Goal: Task Accomplishment & Management: Manage account settings

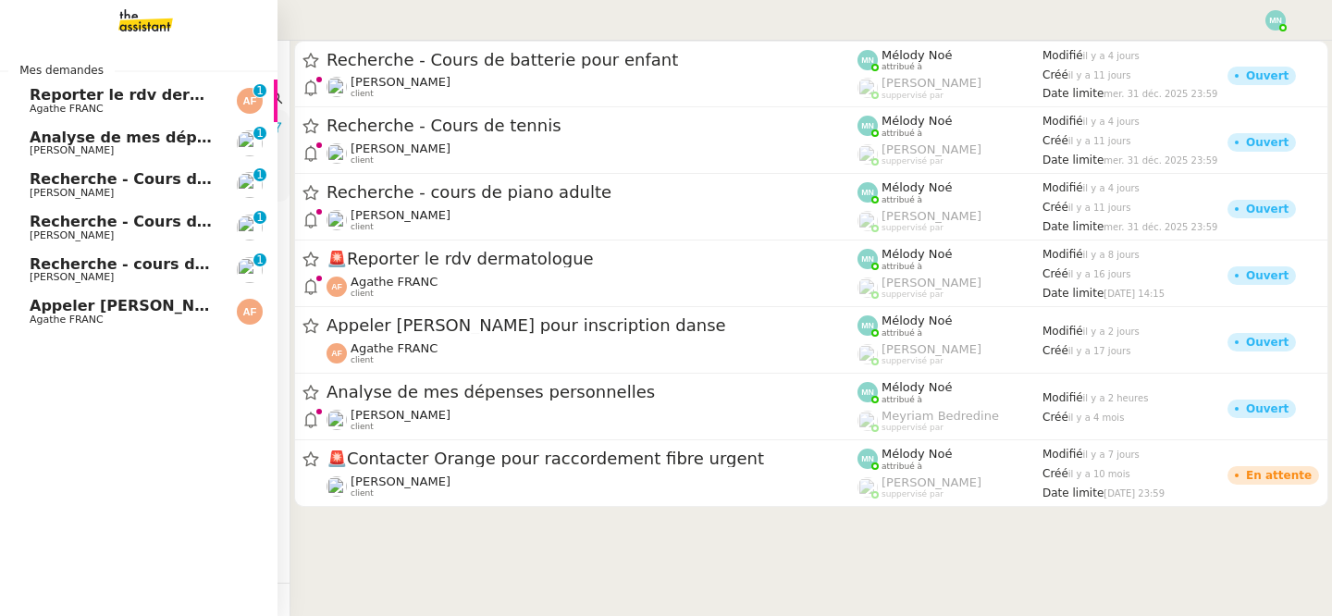
click at [59, 98] on span "Reporter le rdv dermatologue" at bounding box center [154, 95] width 249 height 18
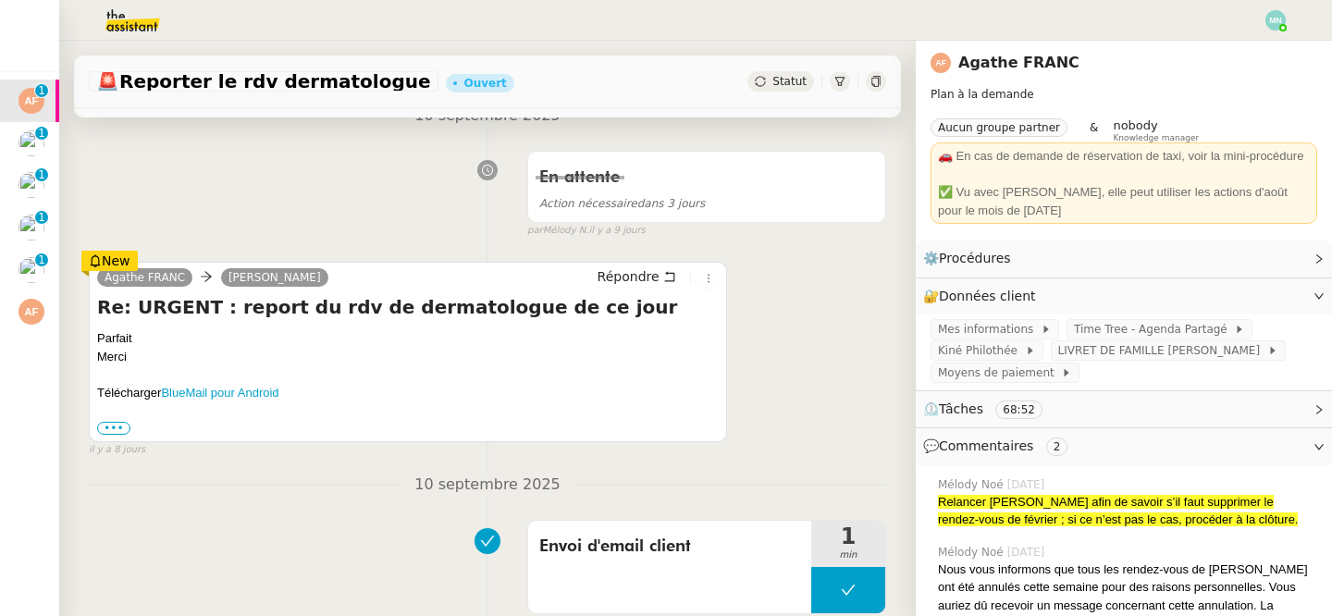
scroll to position [266, 0]
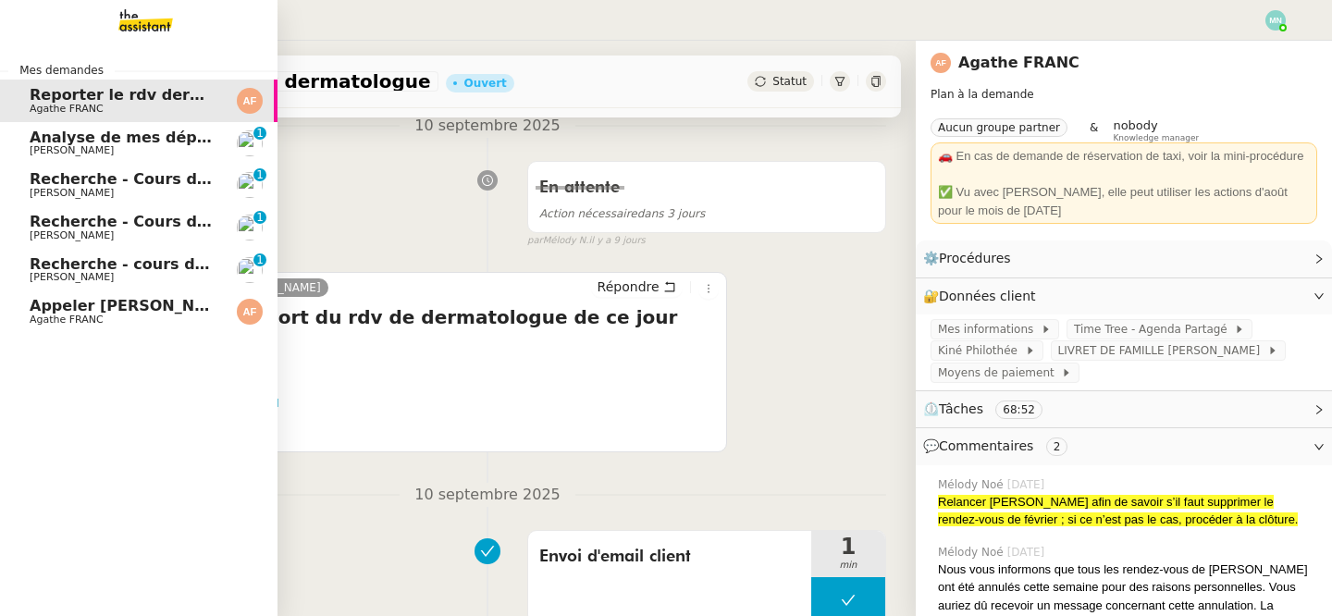
click at [40, 140] on span "Analyse de mes dépenses personnelles" at bounding box center [193, 138] width 327 height 18
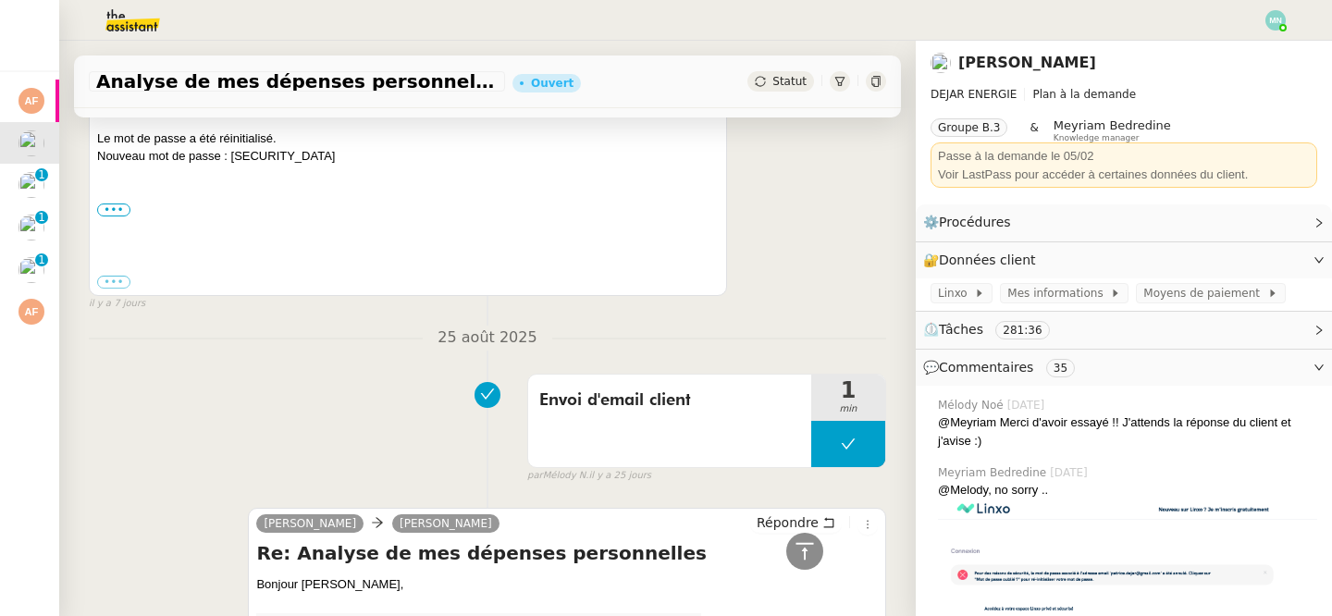
scroll to position [751, 0]
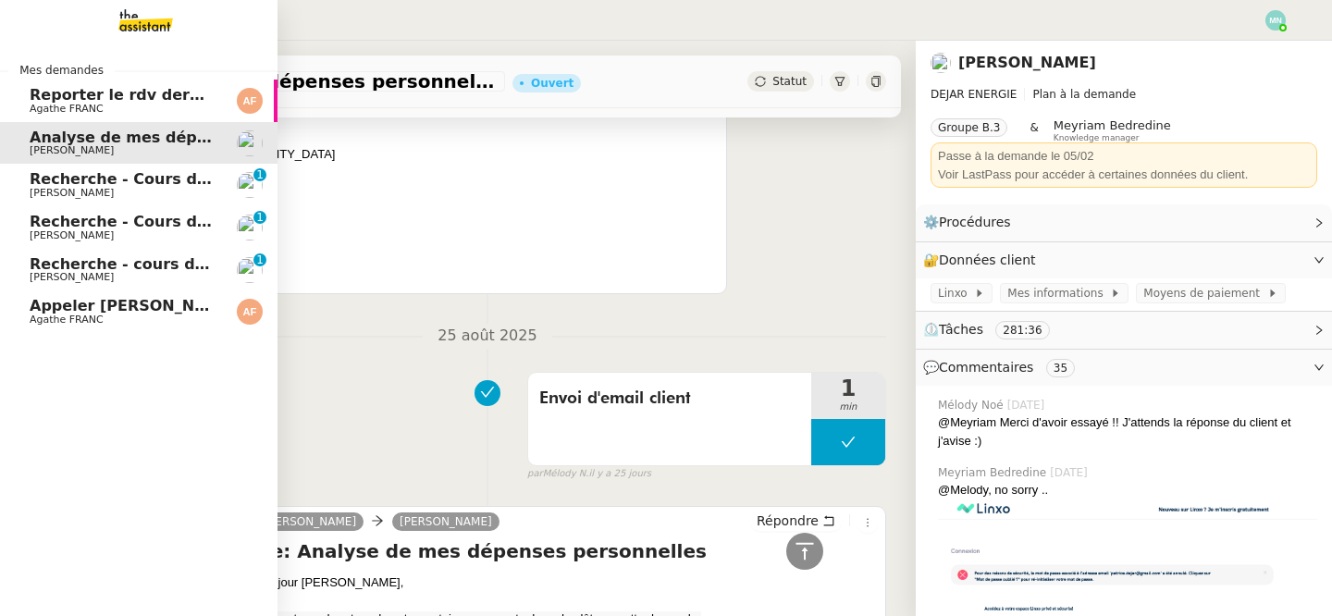
click at [58, 181] on span "Recherche - Cours de tennis" at bounding box center [147, 179] width 235 height 18
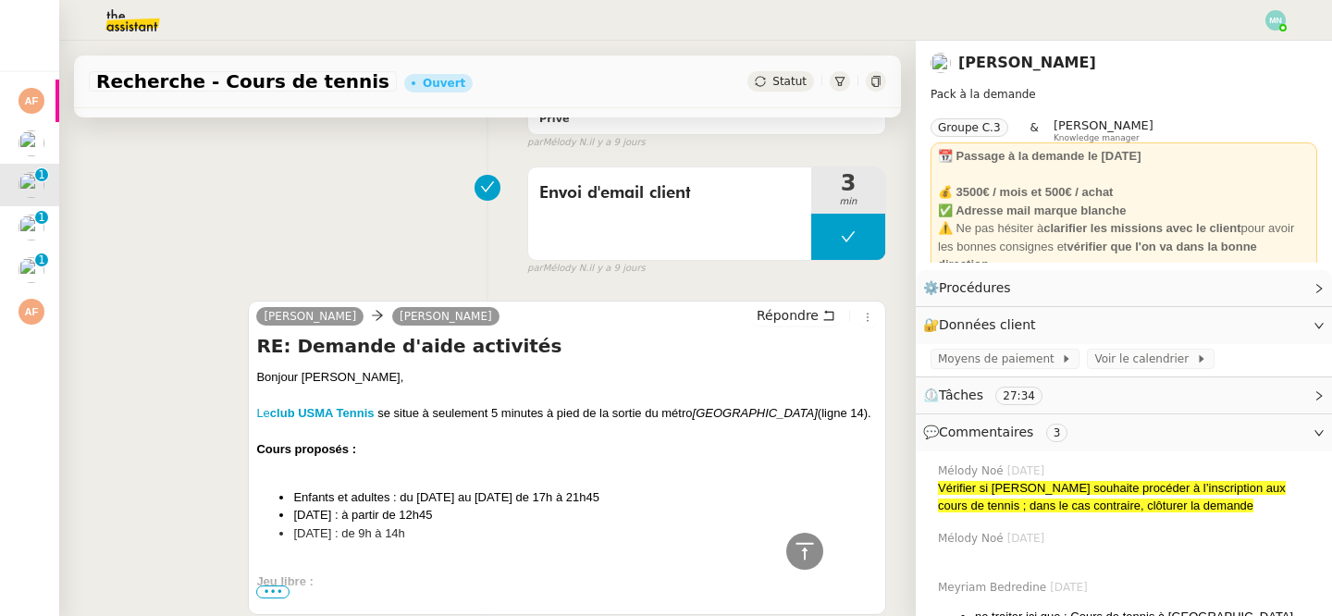
scroll to position [595, 0]
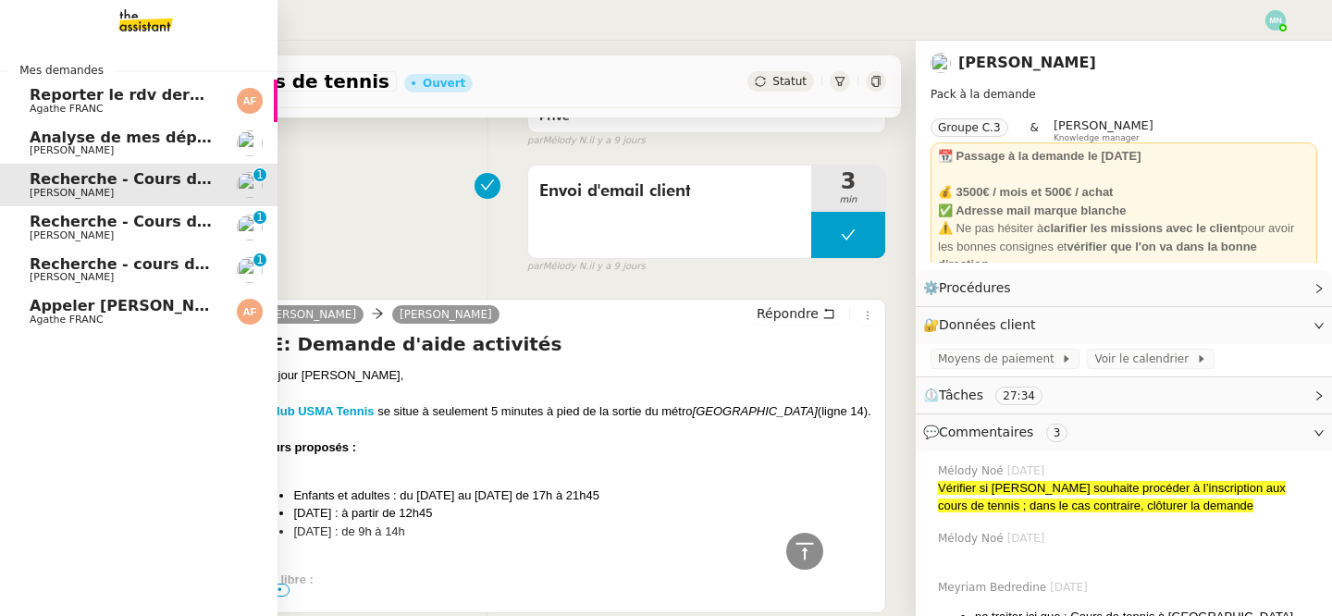
click at [47, 218] on span "Recherche - Cours de batterie pour enfant" at bounding box center [206, 222] width 353 height 18
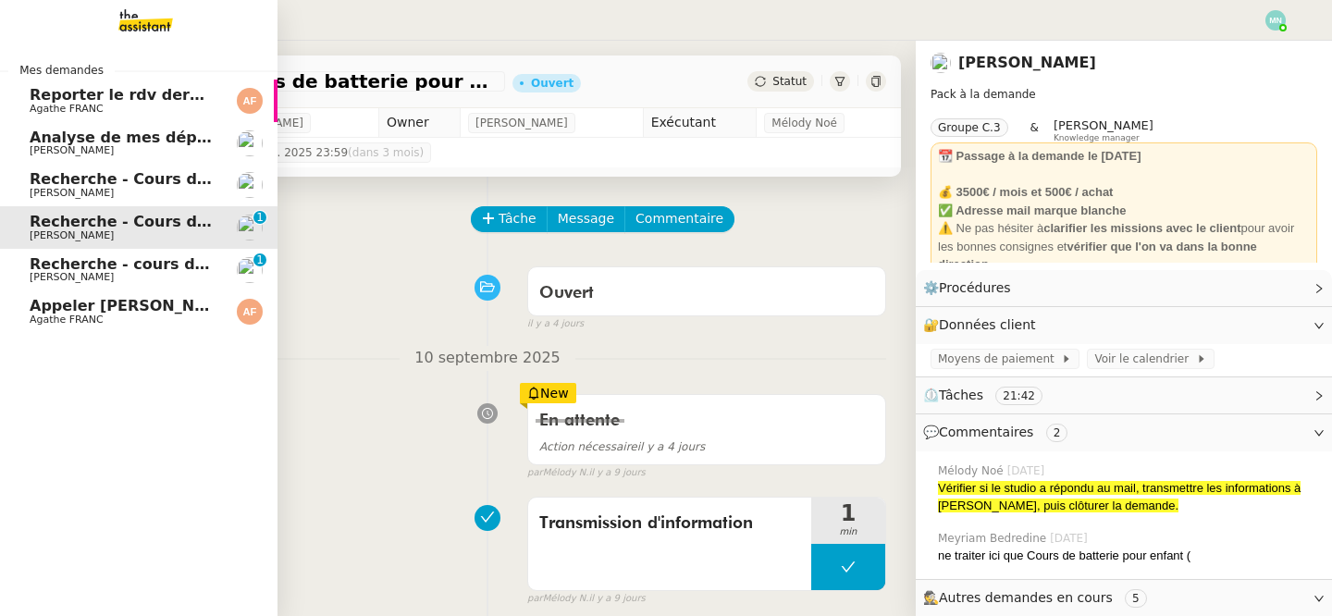
click at [49, 259] on span "Recherche - cours de piano adulte" at bounding box center [172, 264] width 285 height 18
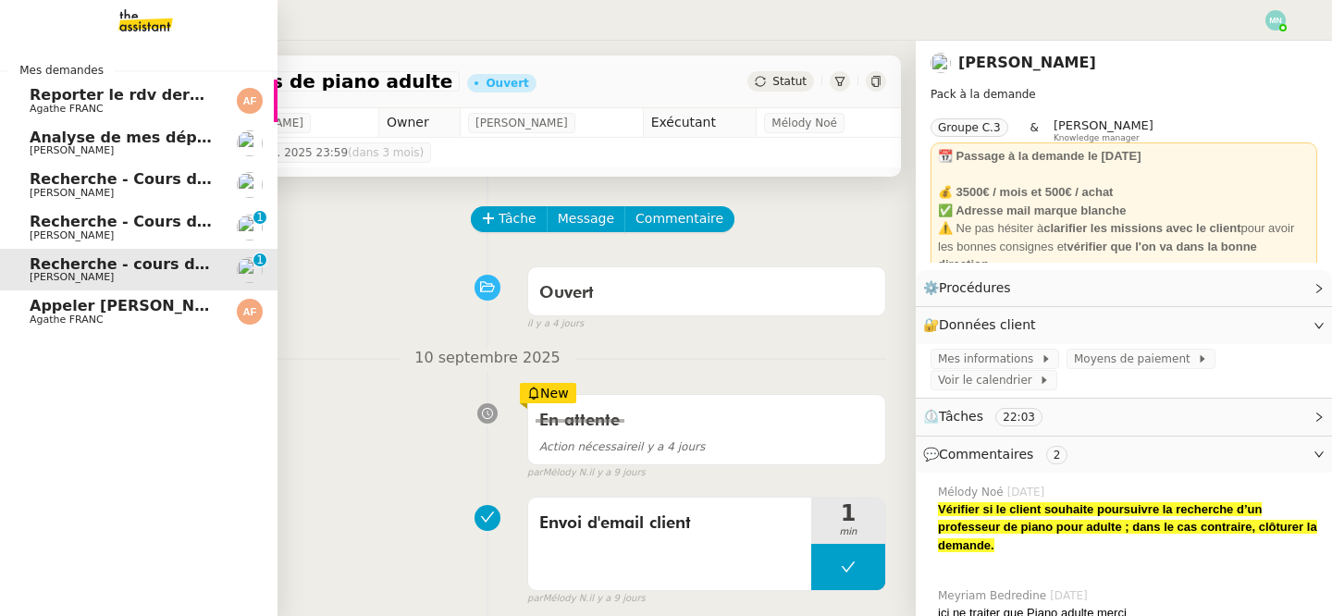
click at [133, 319] on span "Agathe FRANC" at bounding box center [123, 319] width 187 height 11
